Goal: Transaction & Acquisition: Purchase product/service

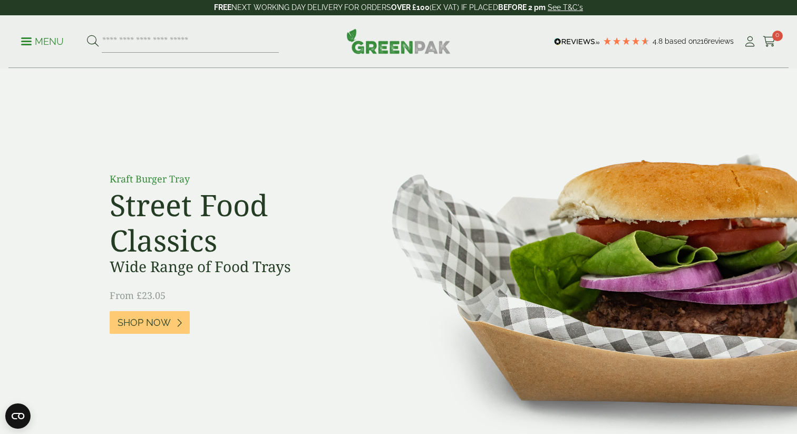
click at [25, 44] on link "Menu" at bounding box center [42, 40] width 43 height 11
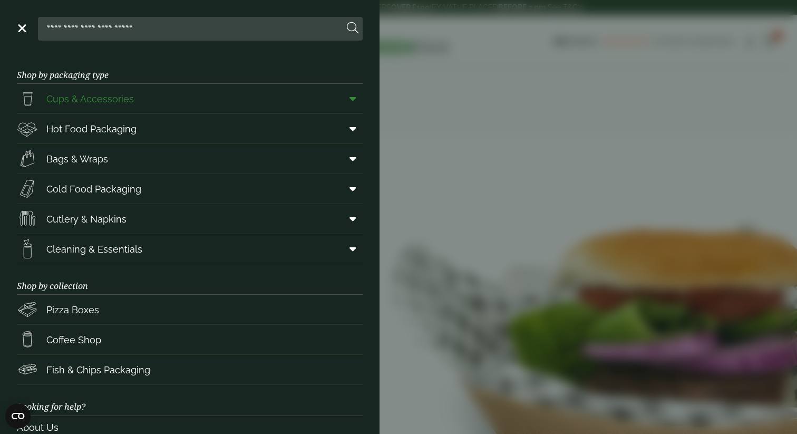
click at [355, 101] on icon at bounding box center [352, 98] width 7 height 11
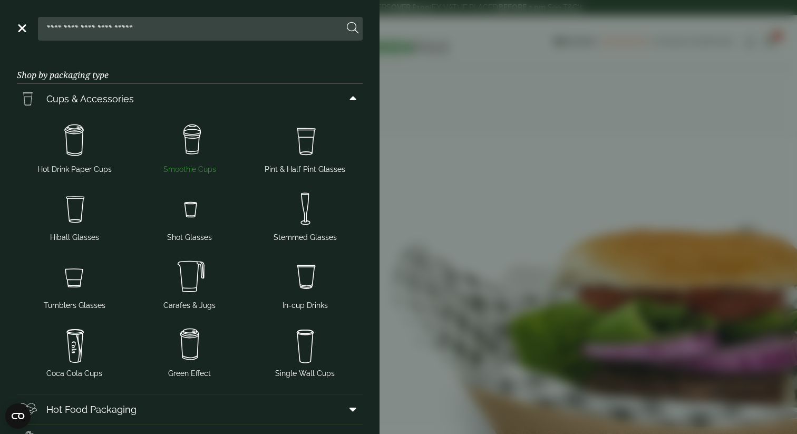
click at [180, 141] on img at bounding box center [189, 141] width 107 height 42
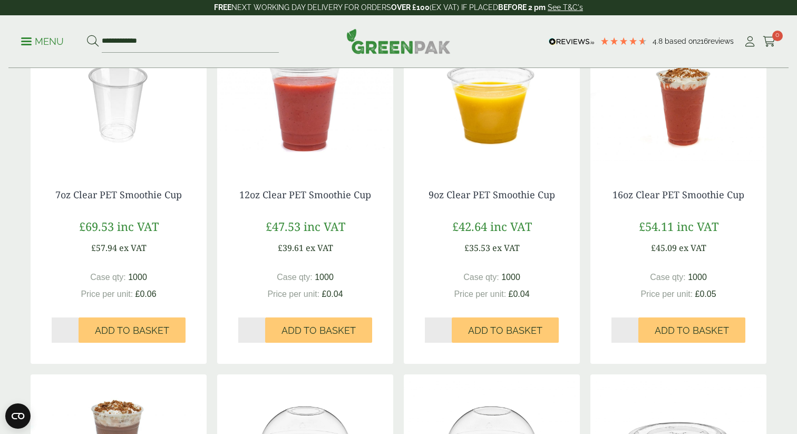
scroll to position [302, 0]
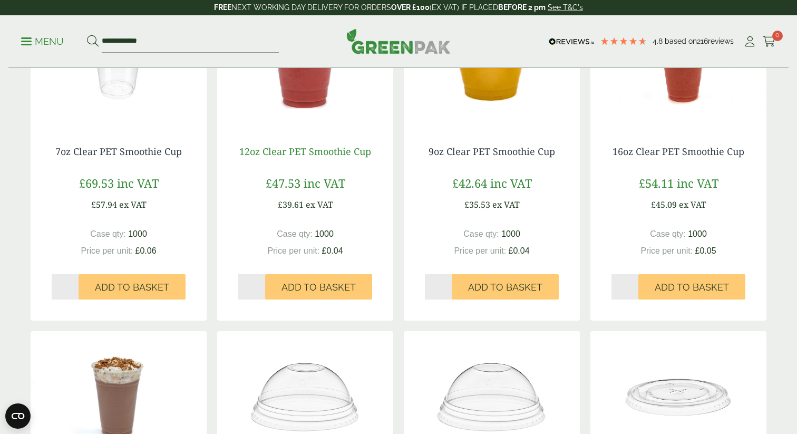
click at [298, 146] on link "12oz Clear PET Smoothie Cup" at bounding box center [305, 151] width 132 height 13
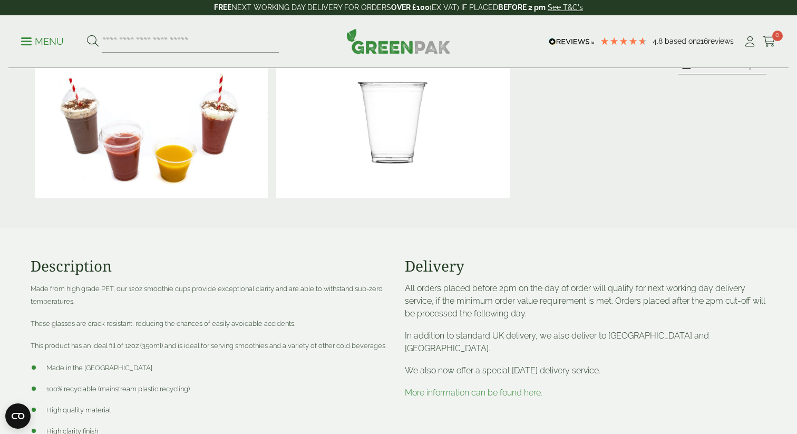
scroll to position [256, 0]
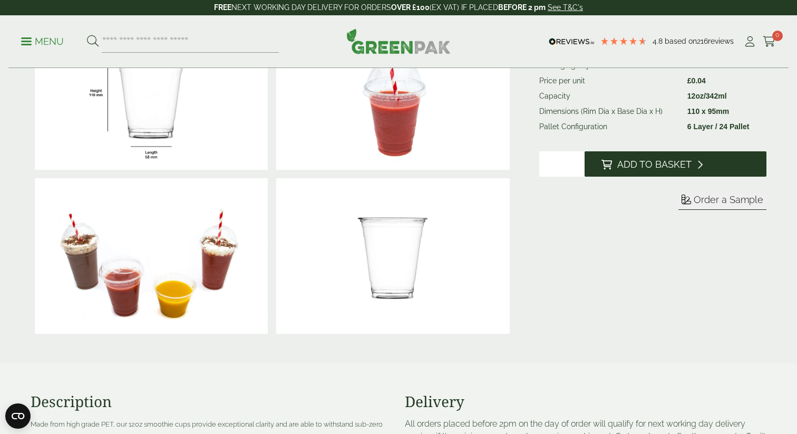
click at [678, 156] on button "Add to Basket" at bounding box center [675, 163] width 182 height 25
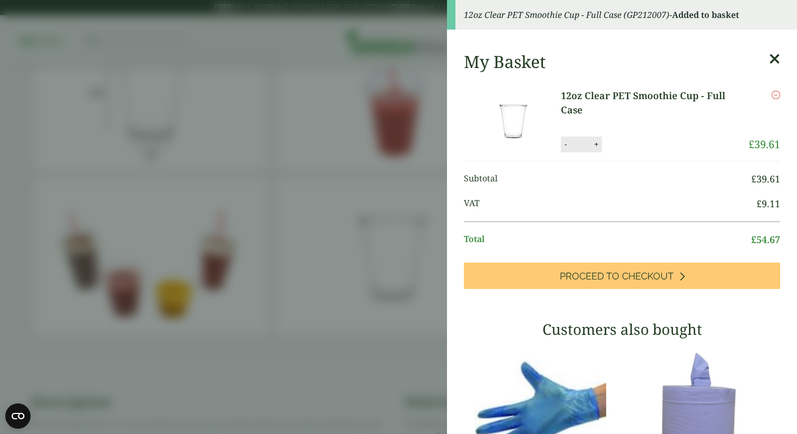
click at [770, 60] on icon at bounding box center [774, 59] width 11 height 15
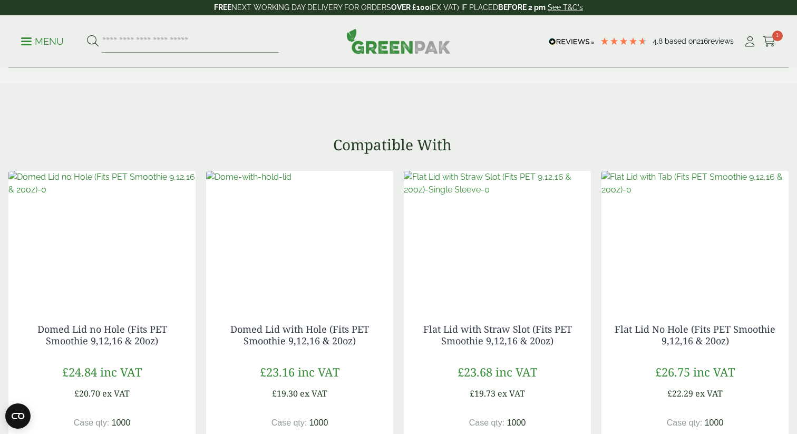
scroll to position [970, 0]
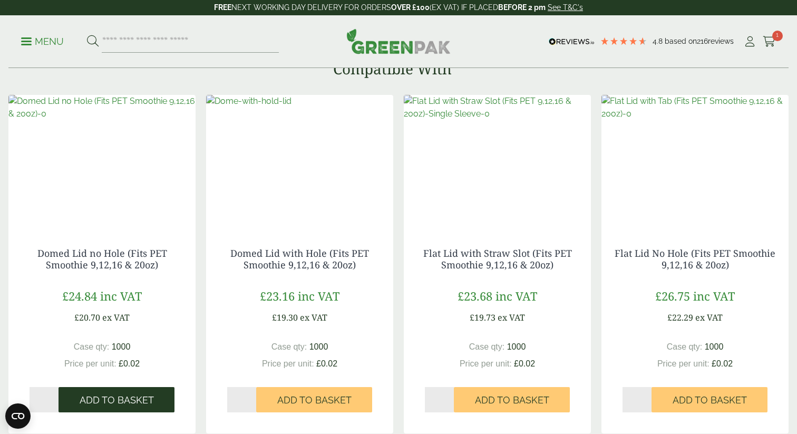
click at [136, 405] on span "Add to Basket" at bounding box center [117, 400] width 74 height 12
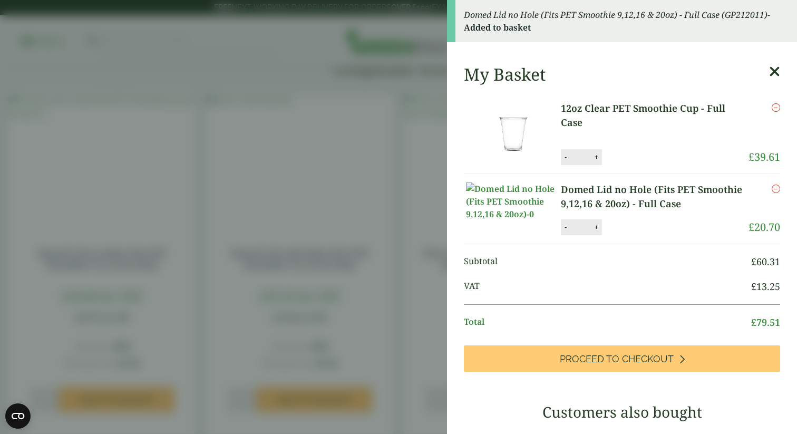
click at [772, 114] on div "Remove" at bounding box center [764, 124] width 32 height 47
click at [776, 67] on icon at bounding box center [774, 71] width 11 height 15
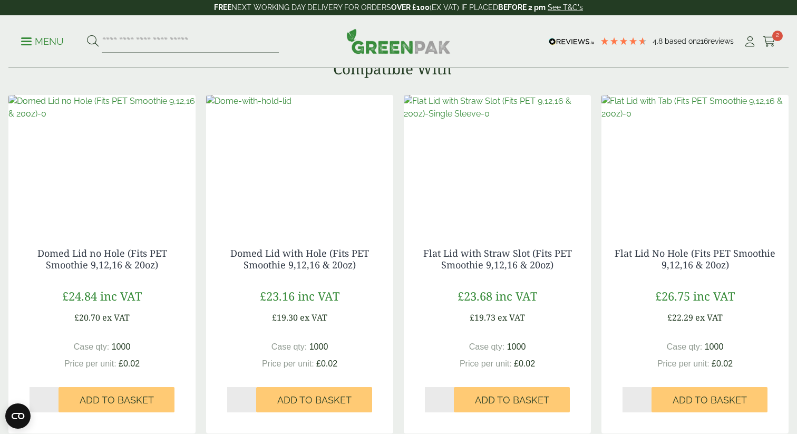
click at [776, 47] on div "Menu 4.8 Based on 216 reviews My Account 2" at bounding box center [398, 41] width 780 height 53
click at [771, 42] on icon at bounding box center [768, 41] width 13 height 11
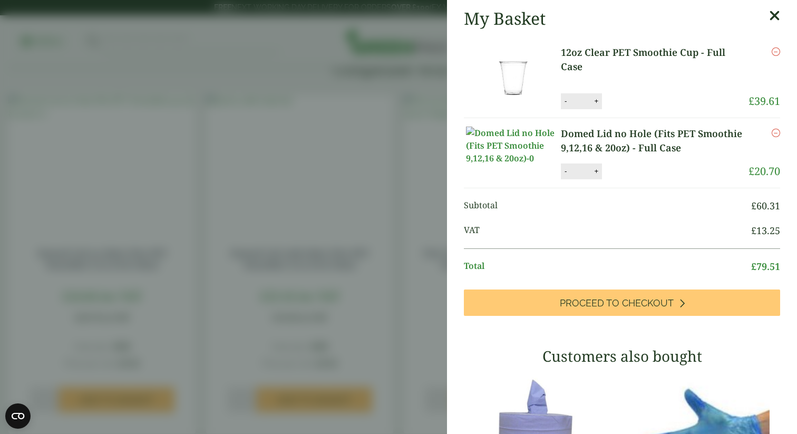
click at [771, 18] on icon at bounding box center [774, 15] width 11 height 15
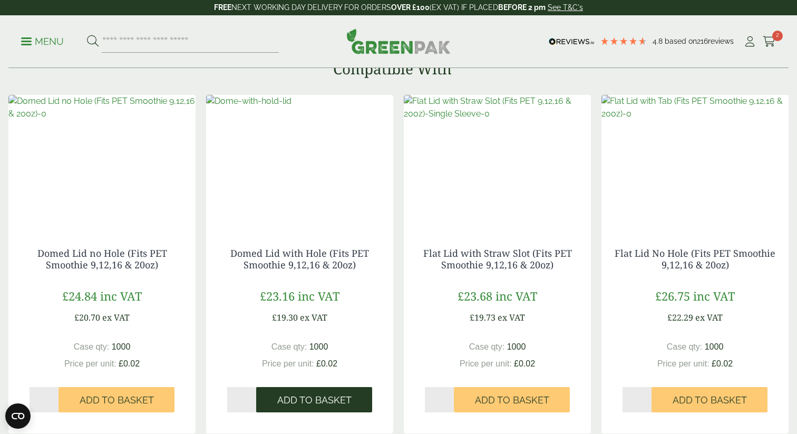
click at [329, 399] on span "Add to Basket" at bounding box center [314, 400] width 74 height 12
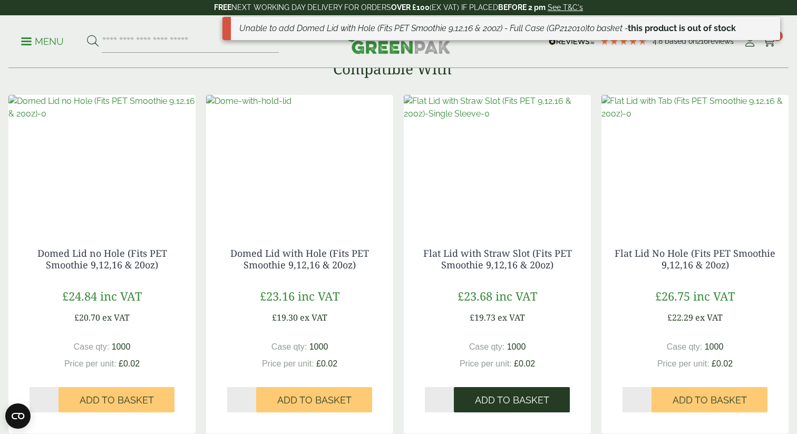
click at [543, 404] on span "Add to Basket" at bounding box center [512, 400] width 74 height 12
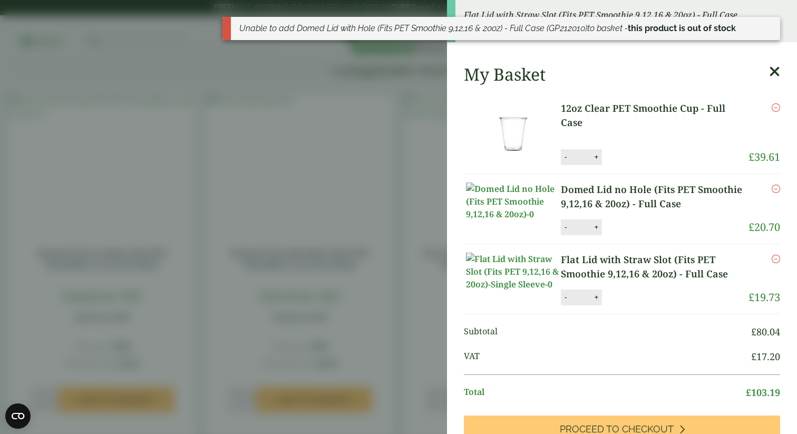
click at [775, 188] on icon "Remove this item" at bounding box center [775, 188] width 8 height 8
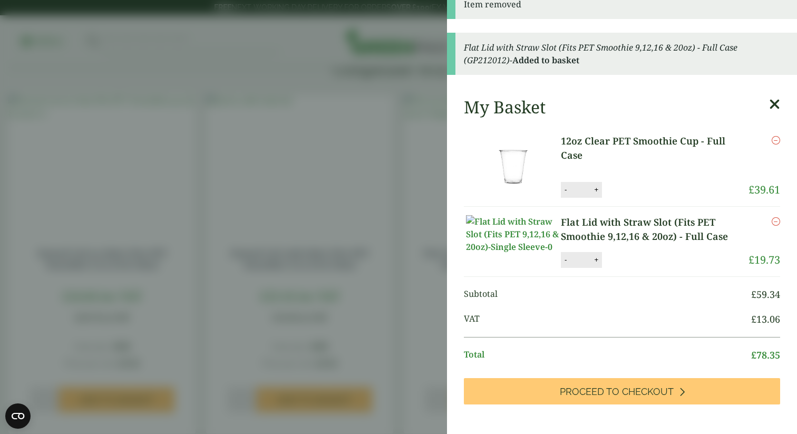
scroll to position [0, 0]
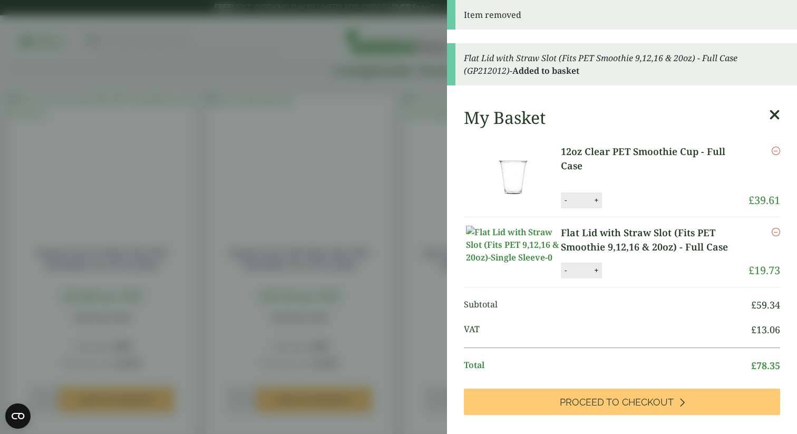
click at [409, 164] on aside "Item removed Flat Lid with Straw Slot (Fits PET Smoothie 9,12,16 & 20oz) - Full…" at bounding box center [398, 217] width 797 height 434
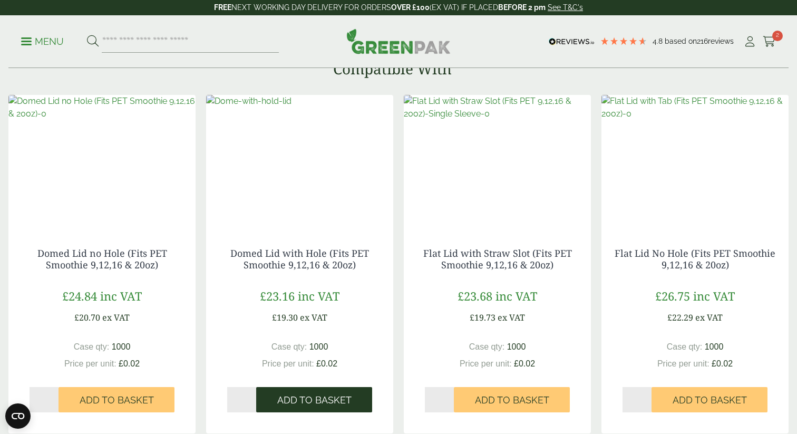
click at [317, 406] on button "Add to Basket" at bounding box center [314, 399] width 116 height 25
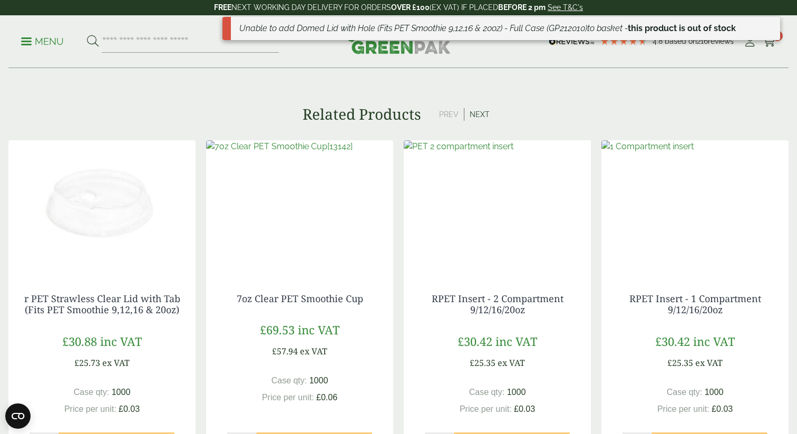
scroll to position [1396, 0]
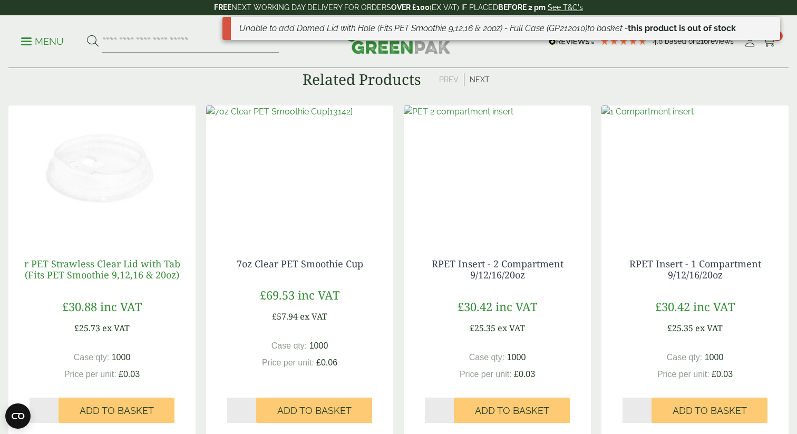
click at [90, 271] on link "r PET Strawless Clear Lid with Tab (Fits PET Smoothie 9,12,16 & 20oz)" at bounding box center [102, 269] width 156 height 24
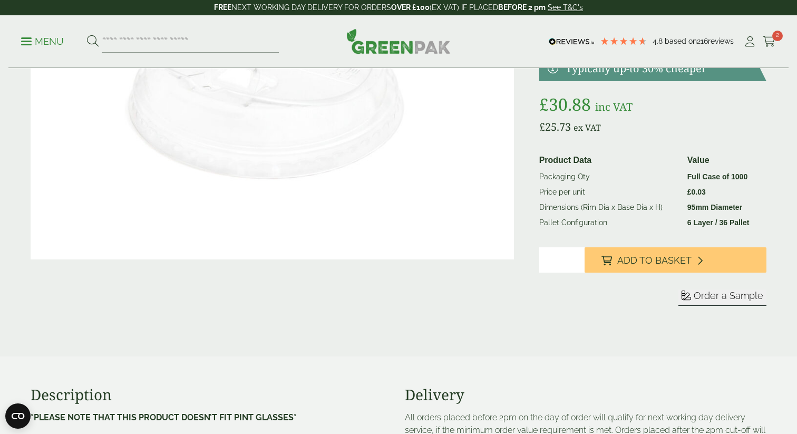
scroll to position [166, 0]
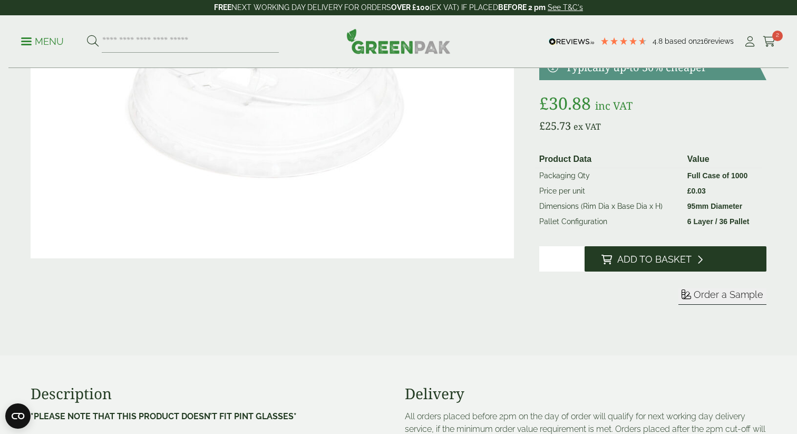
click at [687, 268] on button "Add to Basket" at bounding box center [675, 258] width 182 height 25
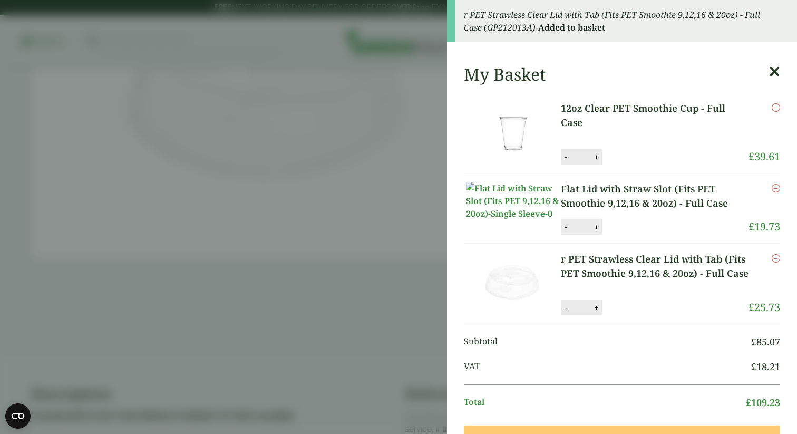
click at [775, 68] on icon at bounding box center [774, 71] width 11 height 15
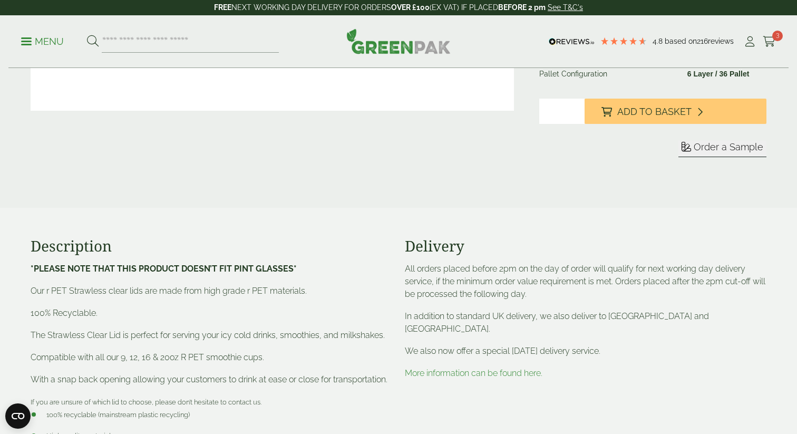
scroll to position [0, 0]
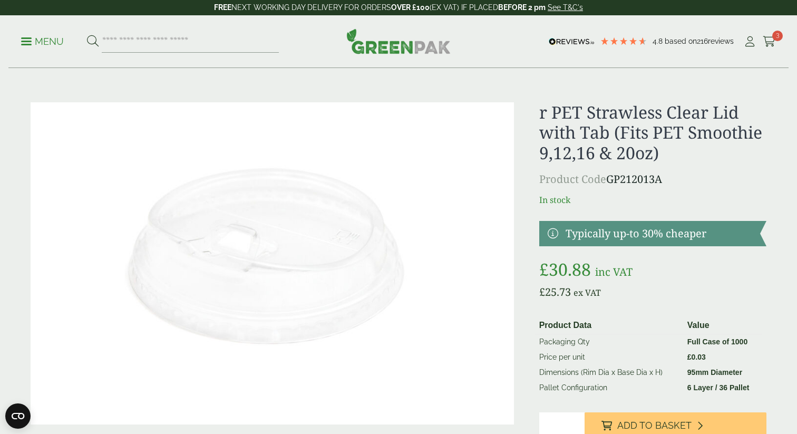
click at [33, 41] on p "Menu" at bounding box center [42, 41] width 43 height 13
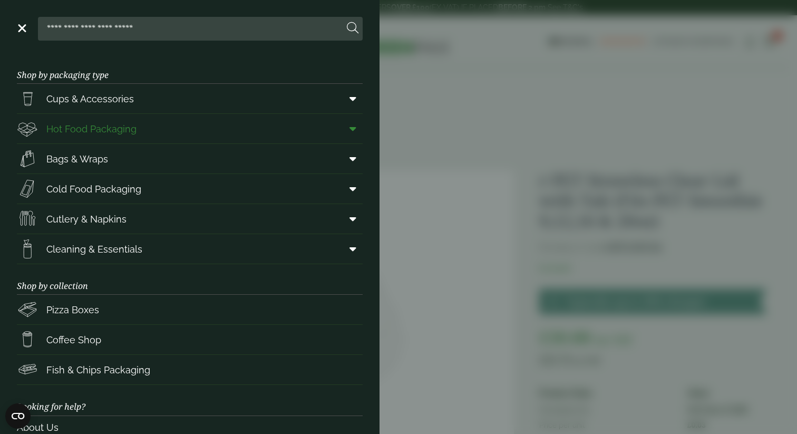
click at [108, 129] on span "Hot Food Packaging" at bounding box center [91, 129] width 90 height 14
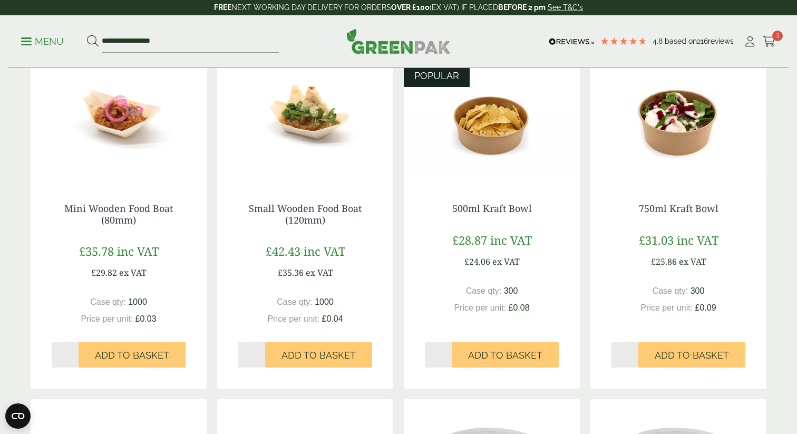
scroll to position [639, 0]
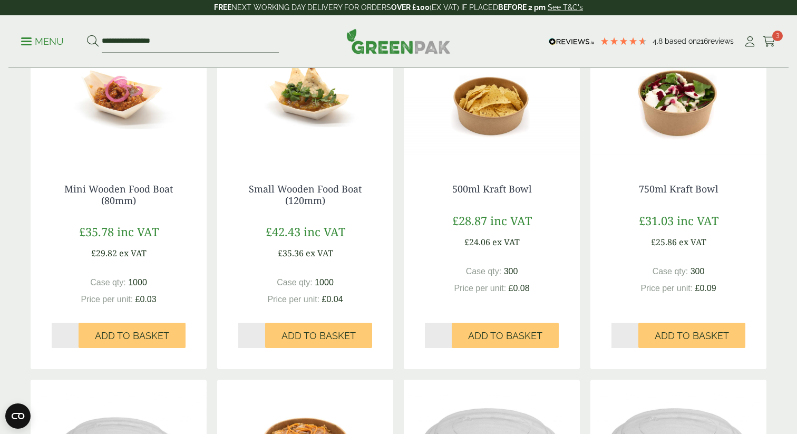
type input "*"
click at [635, 331] on input "*" at bounding box center [624, 334] width 27 height 25
click at [662, 337] on span "Add to Basket" at bounding box center [691, 336] width 74 height 12
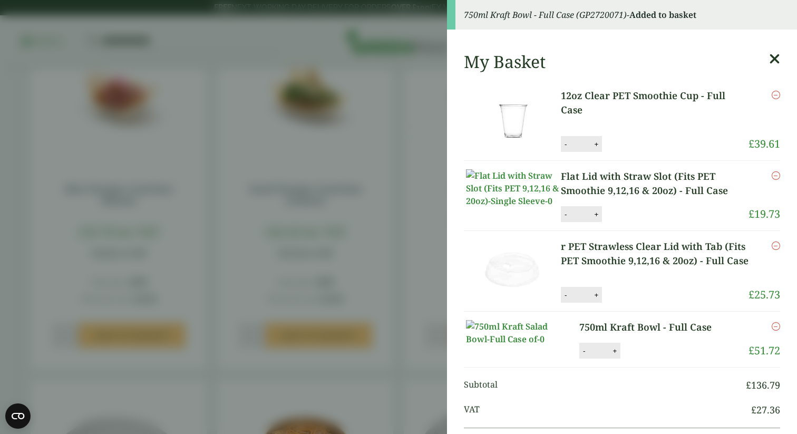
click at [778, 58] on icon at bounding box center [774, 59] width 11 height 15
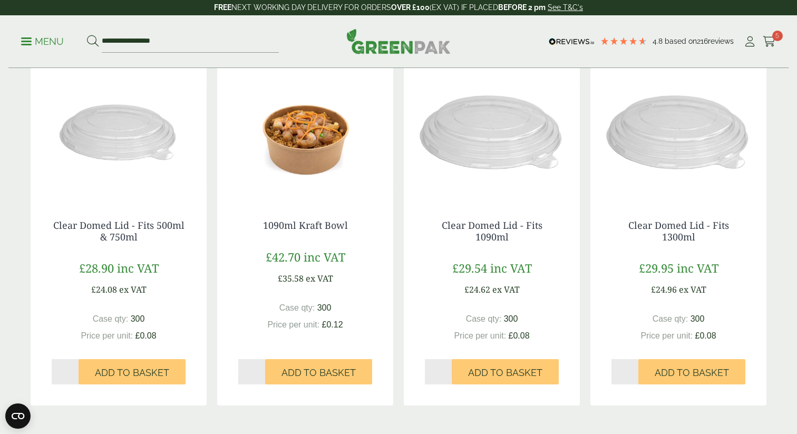
scroll to position [956, 0]
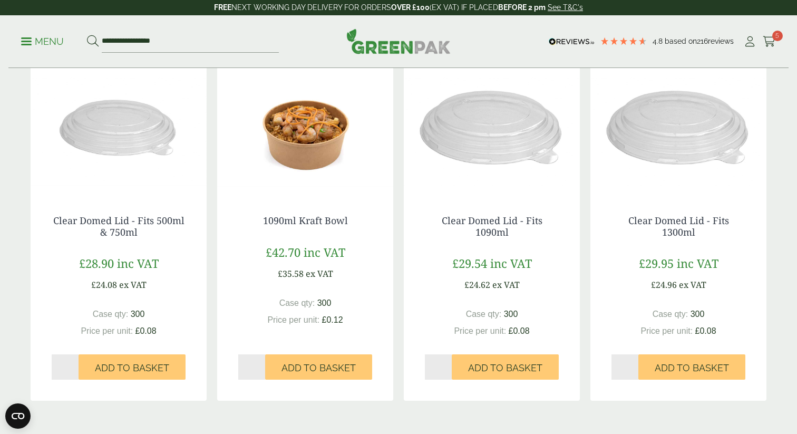
type input "*"
click at [73, 364] on input "*" at bounding box center [65, 366] width 27 height 25
click at [123, 375] on button "Add to Basket" at bounding box center [132, 366] width 107 height 25
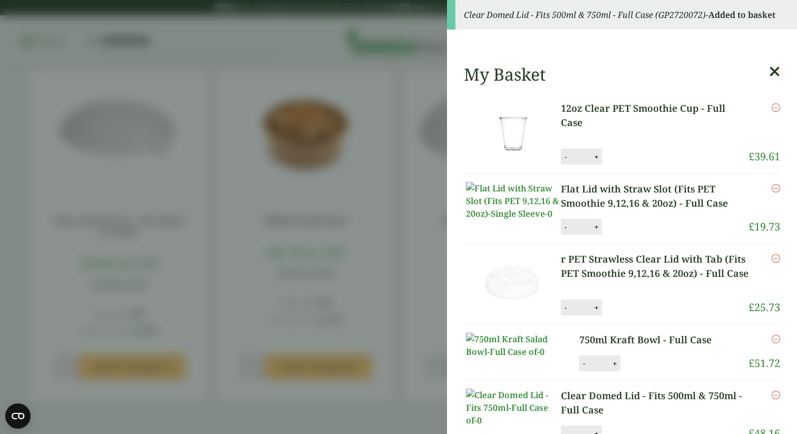
click at [231, 272] on aside "Clear Domed Lid - Fits 500ml & 750ml - Full Case (GP2720072) - Added to basket …" at bounding box center [398, 217] width 797 height 434
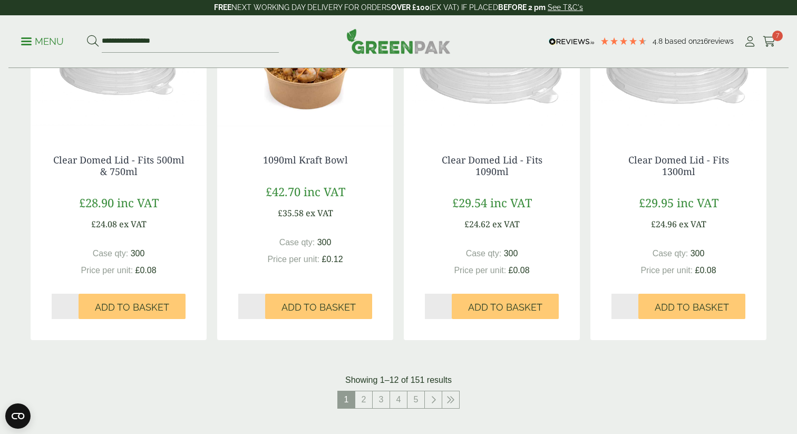
scroll to position [1093, 0]
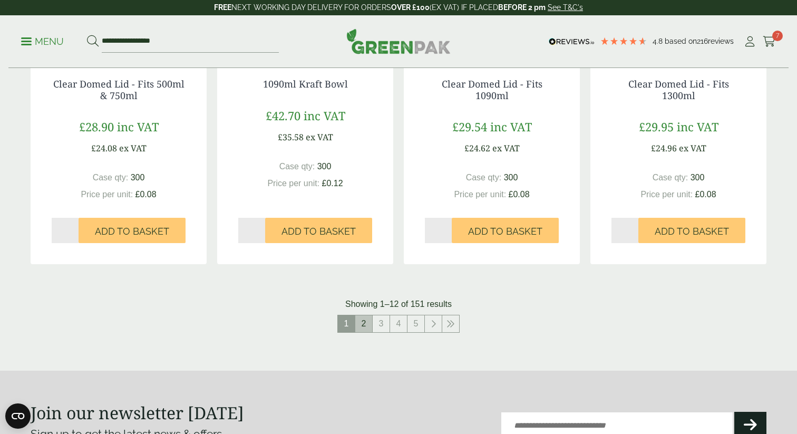
click at [365, 326] on link "2" at bounding box center [363, 323] width 17 height 17
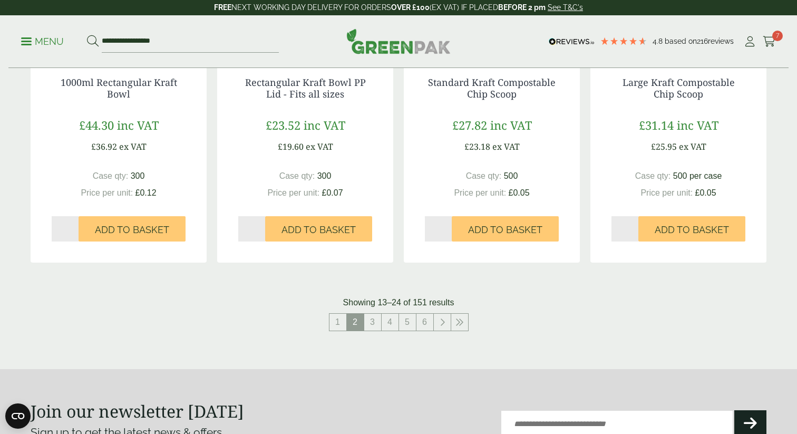
scroll to position [1120, 0]
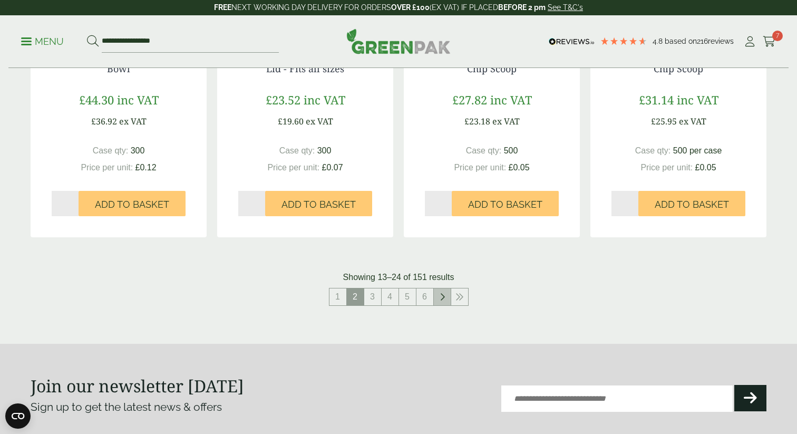
click at [442, 299] on icon at bounding box center [441, 296] width 5 height 8
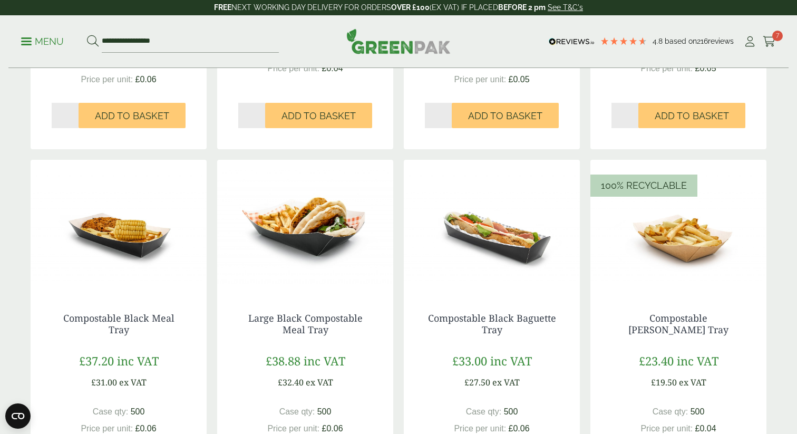
scroll to position [1014, 0]
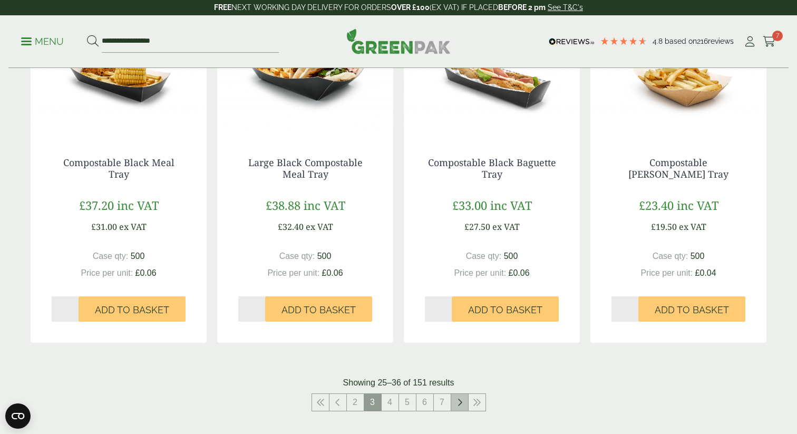
click at [453, 407] on link at bounding box center [459, 402] width 17 height 17
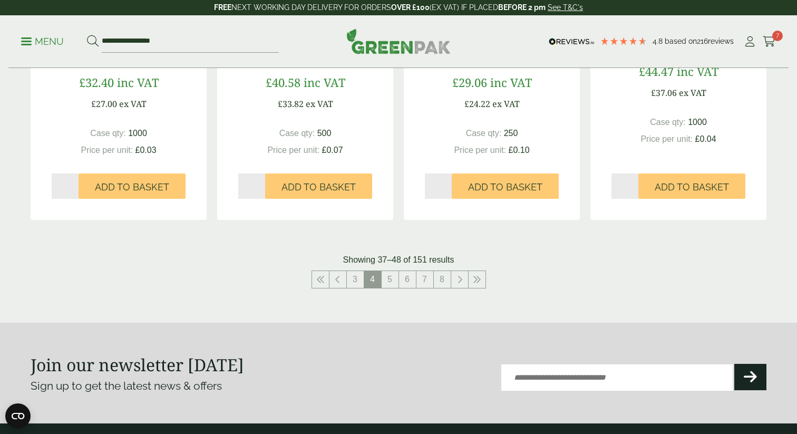
scroll to position [1161, 0]
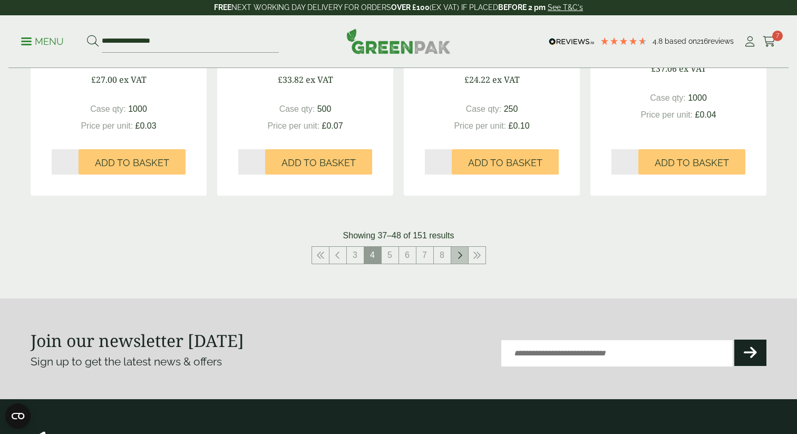
click at [461, 252] on icon at bounding box center [459, 255] width 5 height 8
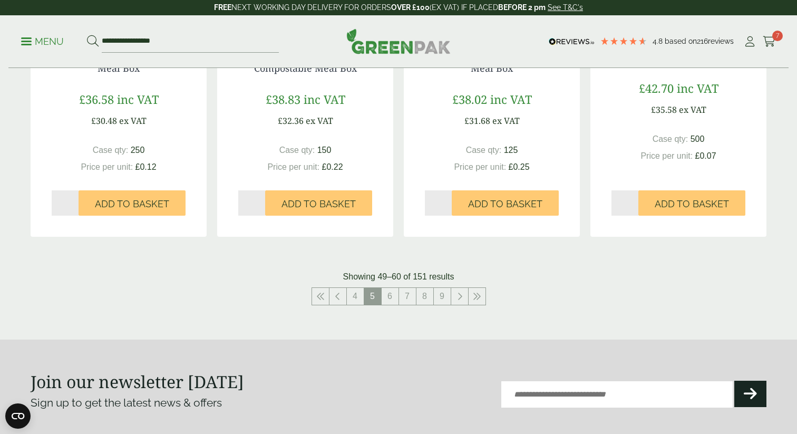
scroll to position [1141, 0]
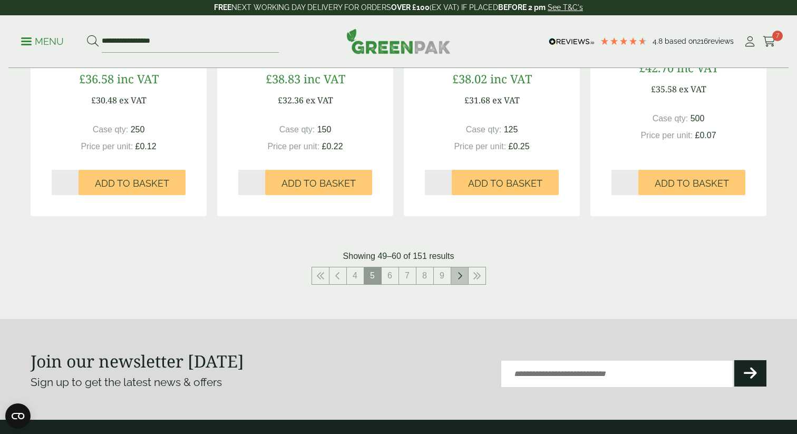
click at [459, 275] on icon at bounding box center [459, 275] width 5 height 8
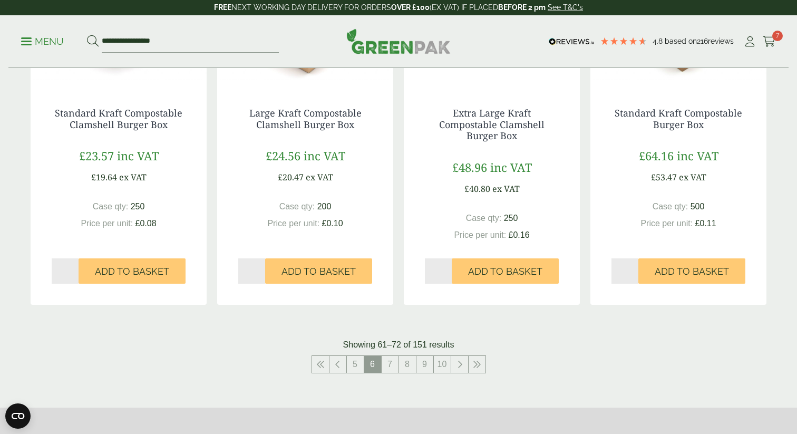
scroll to position [1105, 0]
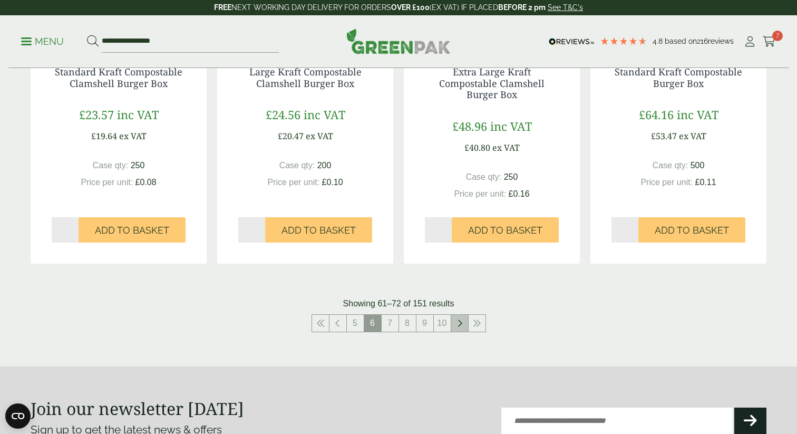
click at [462, 326] on icon at bounding box center [459, 323] width 5 height 8
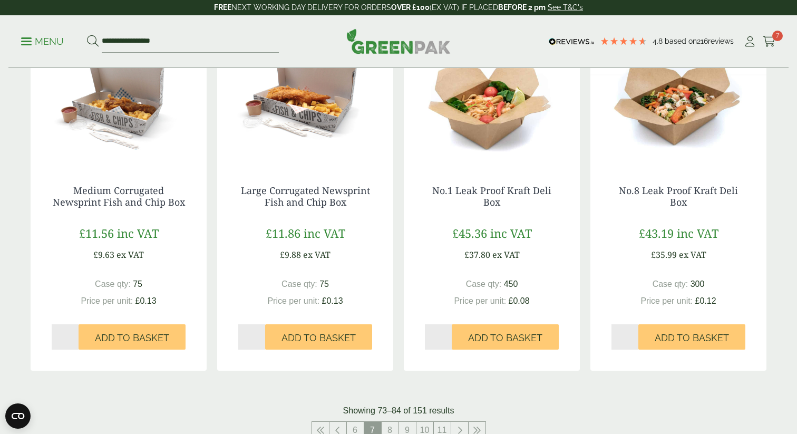
scroll to position [1049, 0]
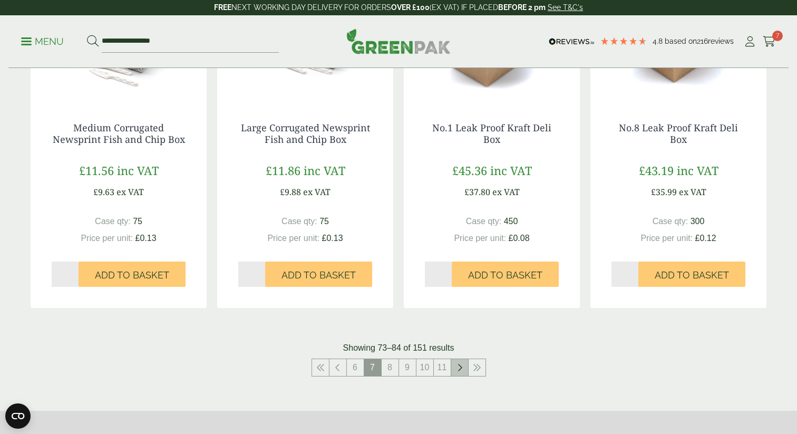
click at [457, 368] on icon at bounding box center [459, 367] width 5 height 8
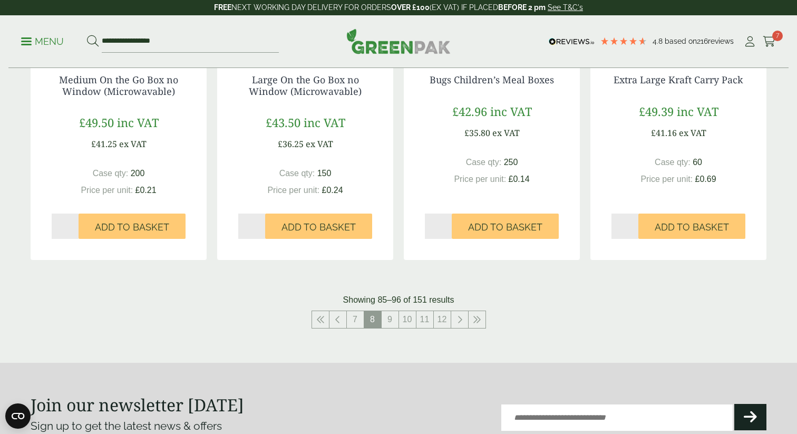
scroll to position [1146, 0]
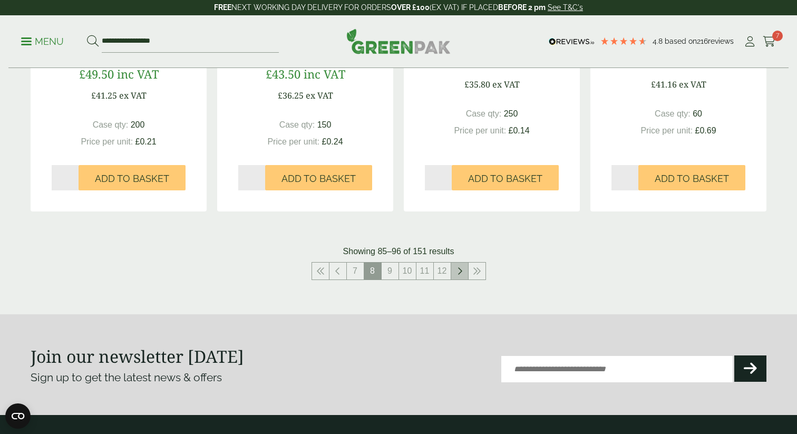
click at [459, 269] on icon at bounding box center [459, 271] width 5 height 8
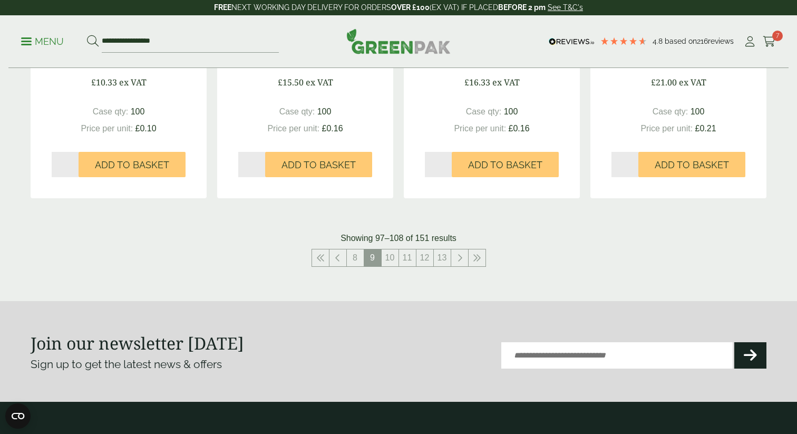
scroll to position [1150, 0]
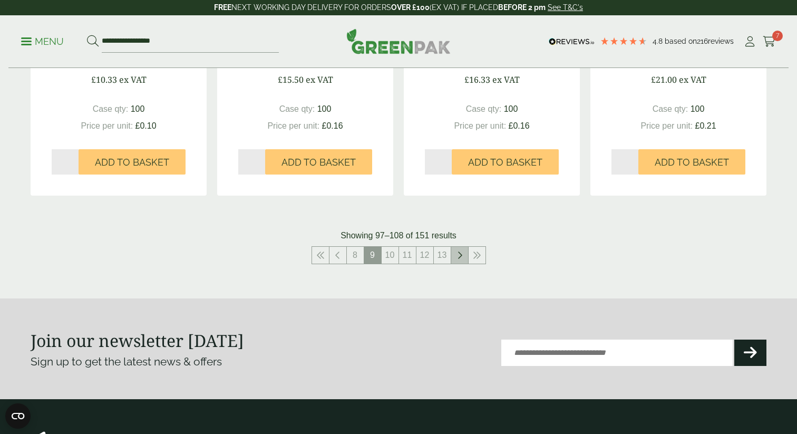
click at [457, 260] on link at bounding box center [459, 255] width 17 height 17
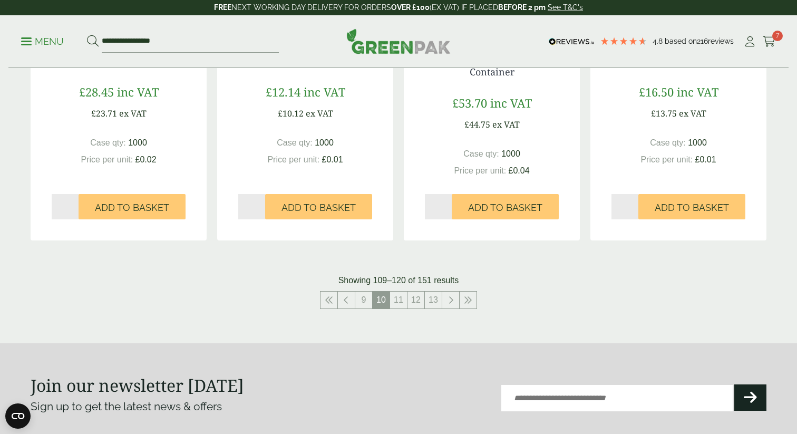
scroll to position [1125, 0]
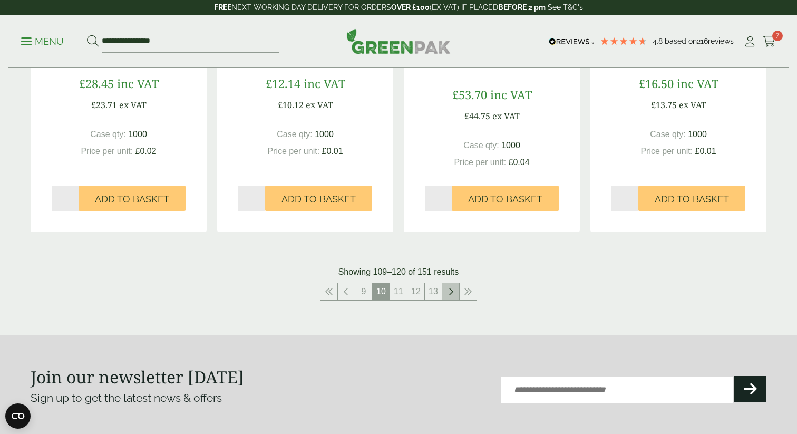
click at [453, 296] on link at bounding box center [450, 291] width 17 height 17
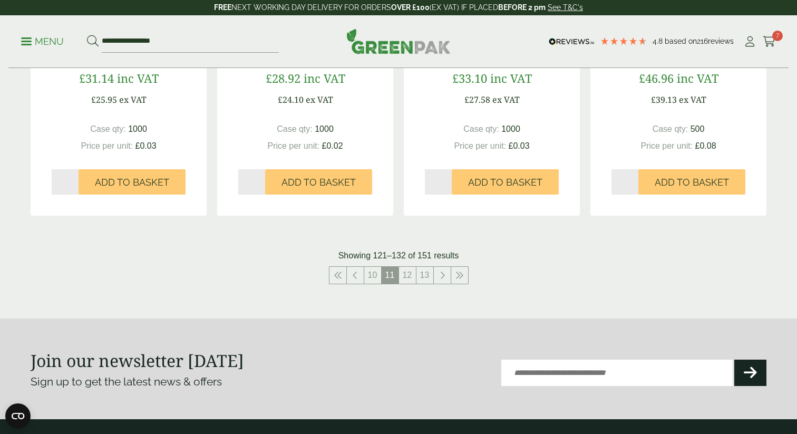
scroll to position [1104, 0]
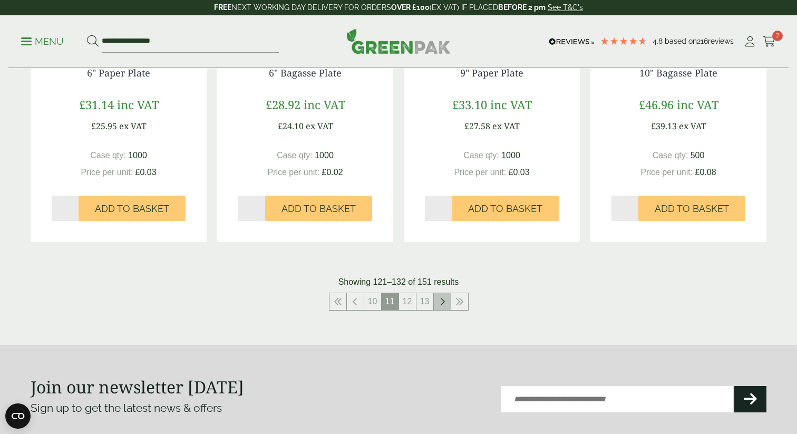
click at [436, 306] on link at bounding box center [442, 301] width 17 height 17
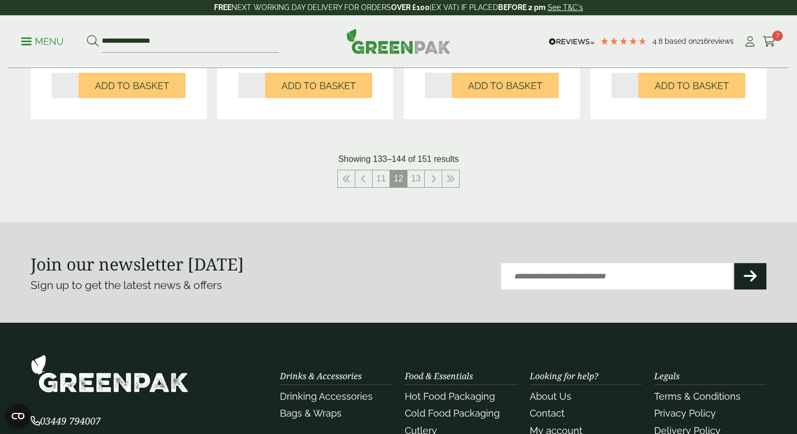
scroll to position [1336, 0]
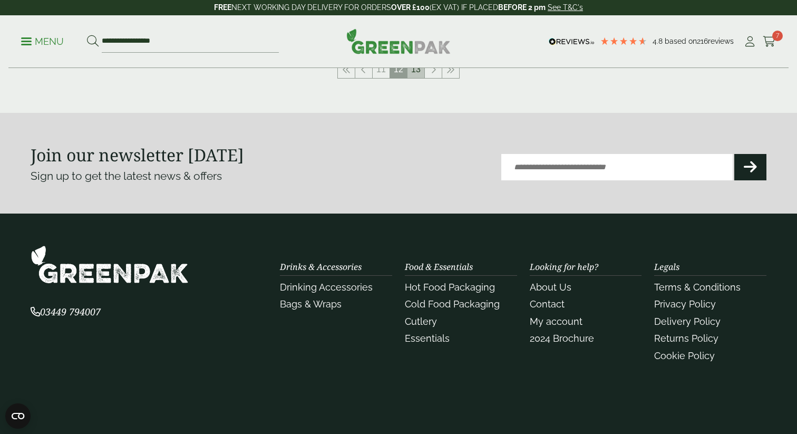
click at [412, 70] on link "13" at bounding box center [415, 69] width 17 height 17
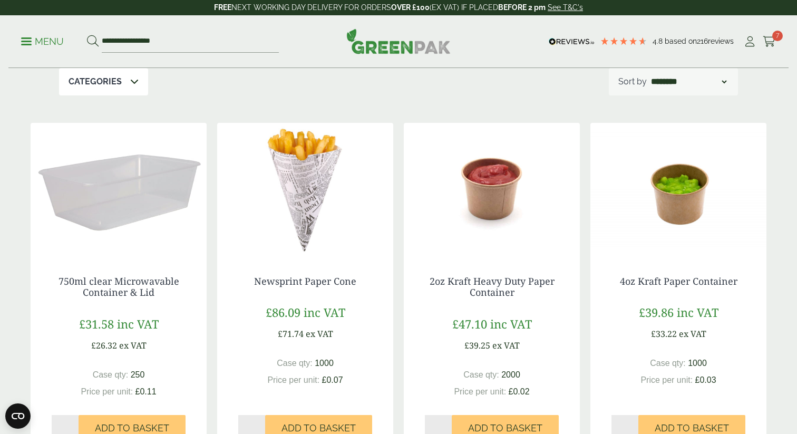
scroll to position [198, 0]
